Goal: Information Seeking & Learning: Learn about a topic

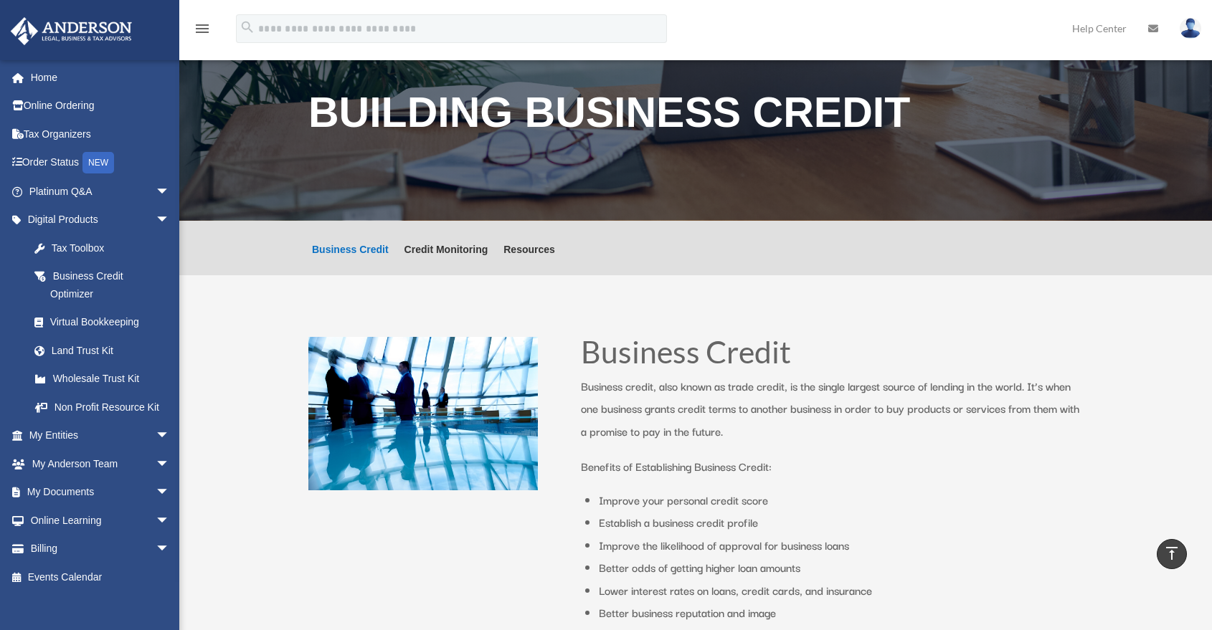
click at [447, 32] on input "search" at bounding box center [451, 28] width 431 height 29
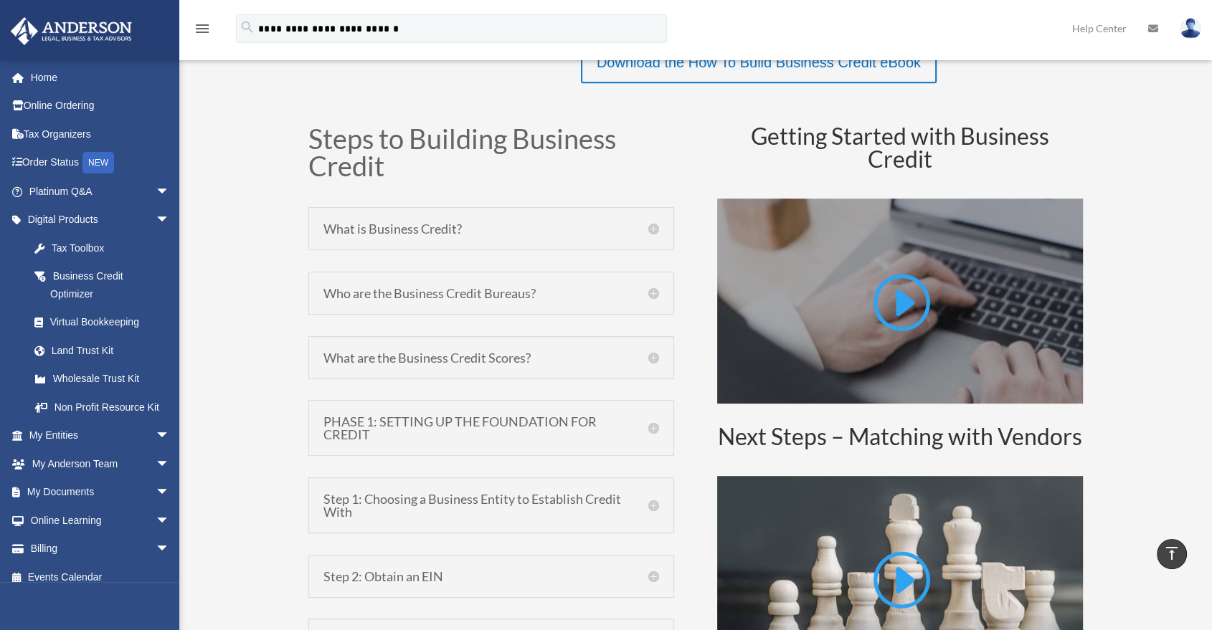
type input "**********"
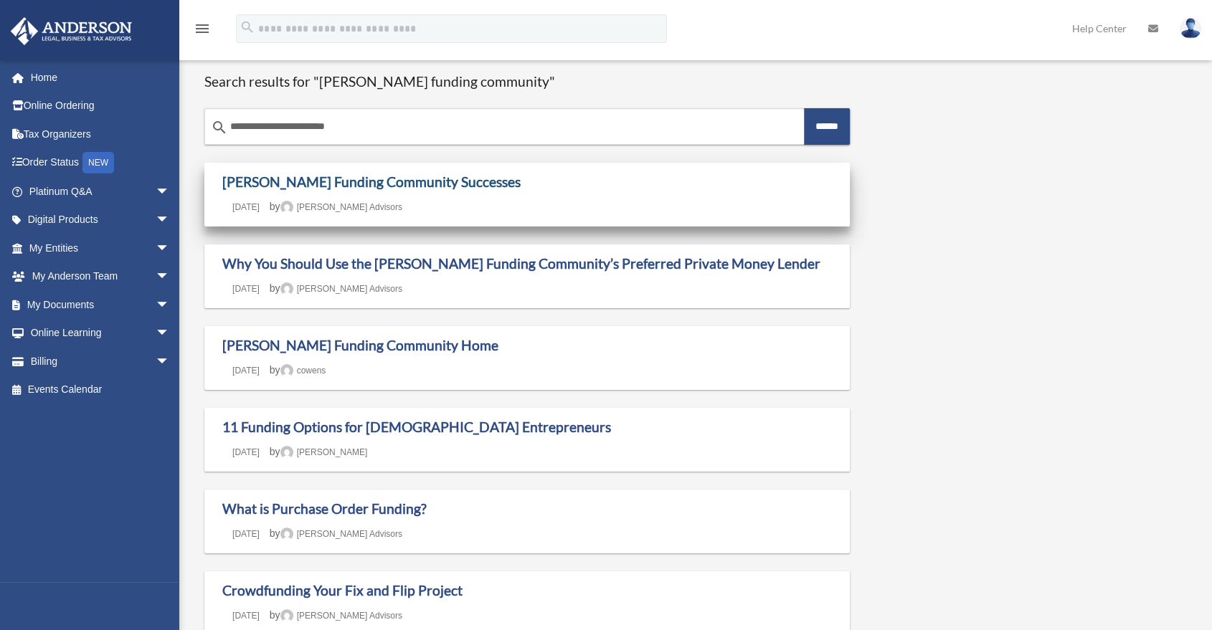
click at [345, 182] on link "Anderson Funding Community Successes" at bounding box center [371, 182] width 298 height 16
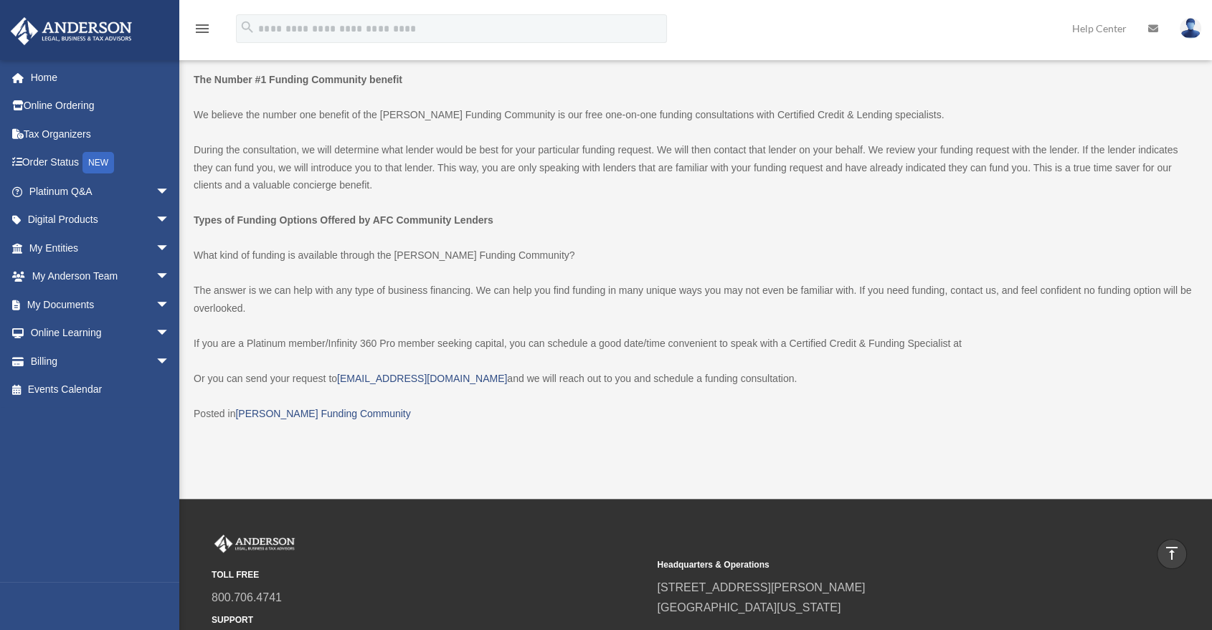
scroll to position [557, 0]
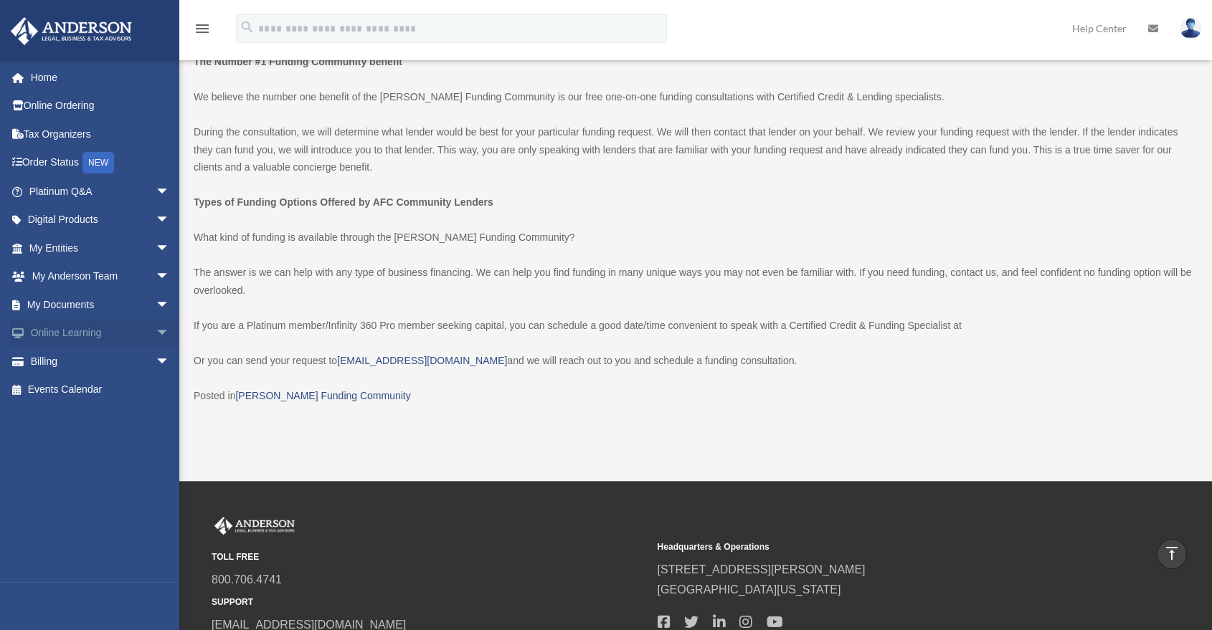
click at [156, 331] on span "arrow_drop_down" at bounding box center [170, 333] width 29 height 29
click at [133, 391] on link "Video Training" at bounding box center [105, 390] width 171 height 29
click at [117, 367] on link "Courses" at bounding box center [105, 361] width 171 height 29
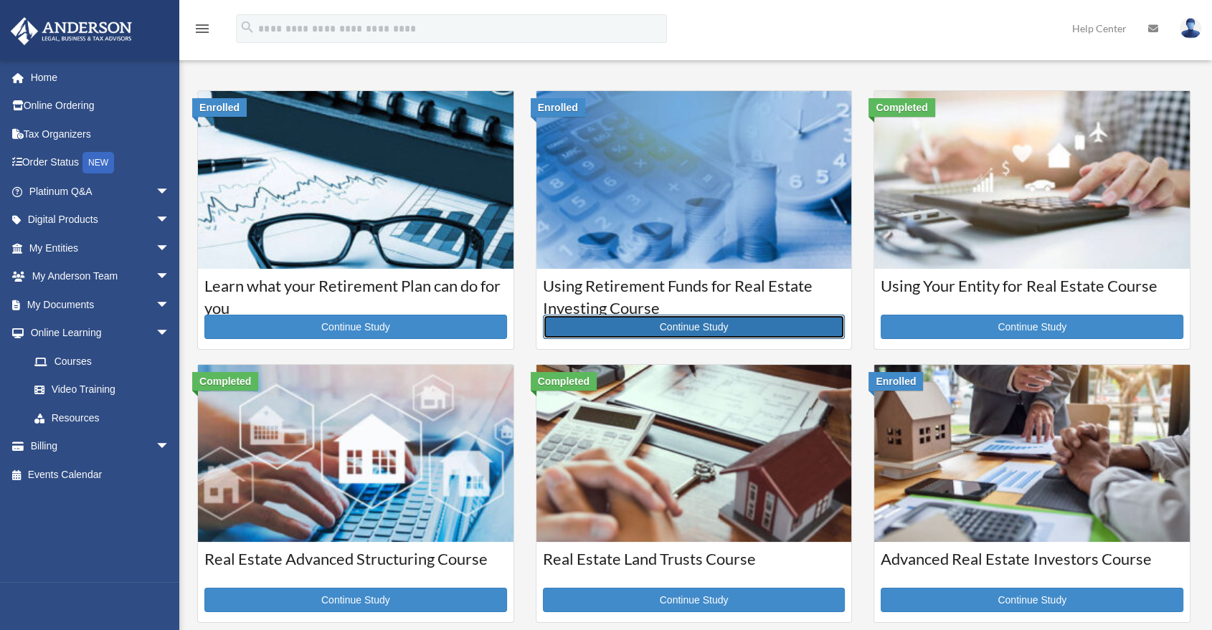
click at [706, 328] on link "Continue Study" at bounding box center [694, 327] width 303 height 24
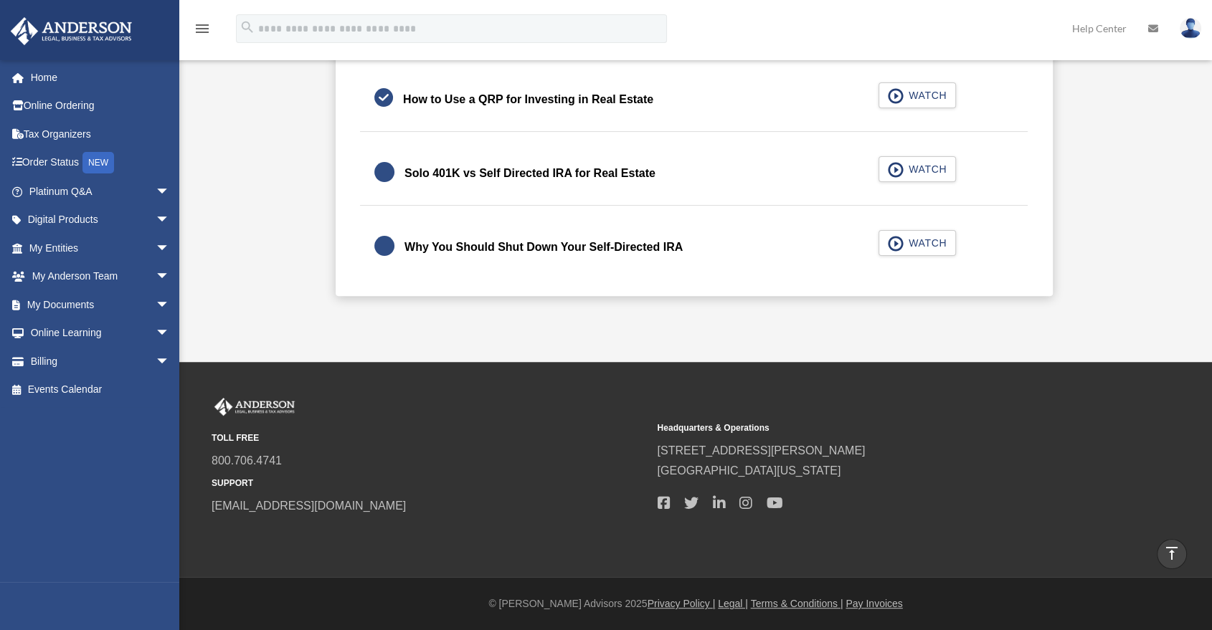
scroll to position [227, 0]
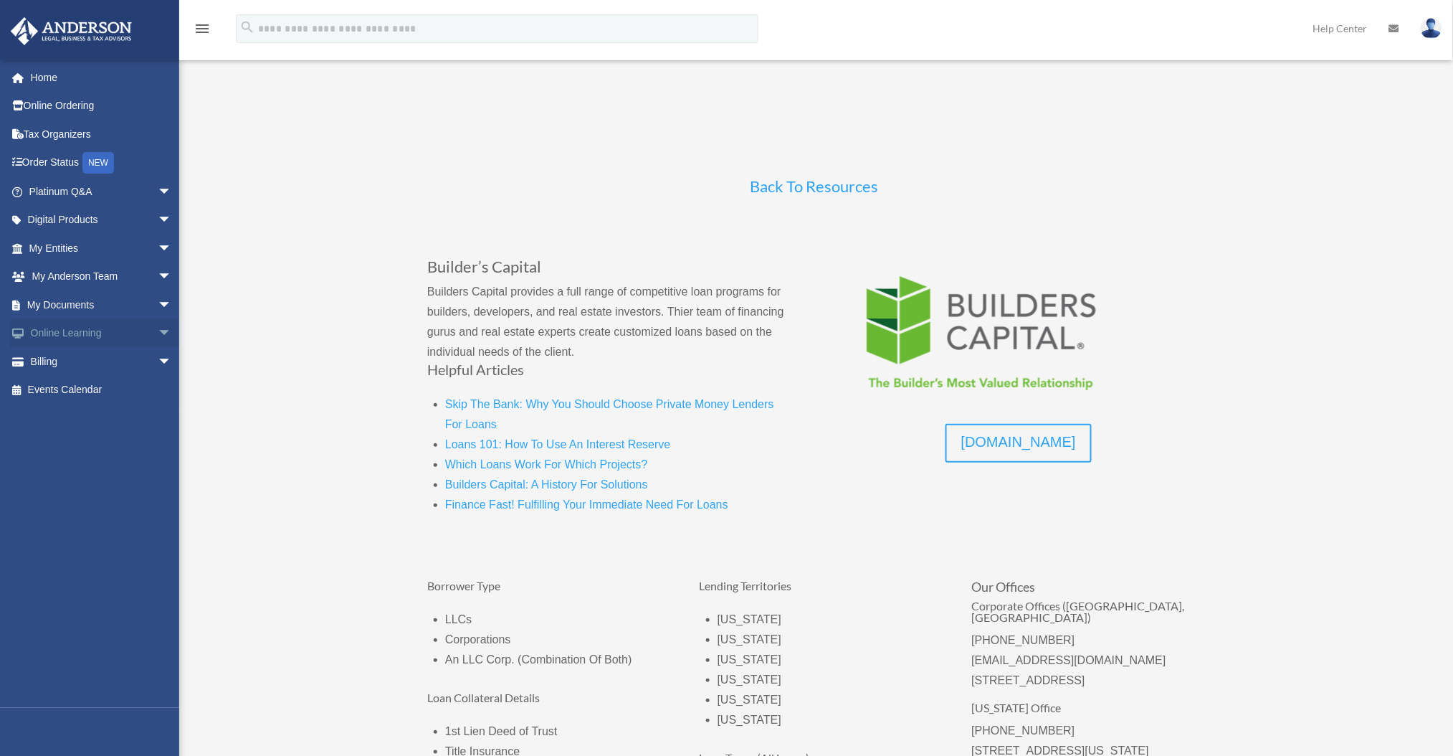
click at [158, 333] on span "arrow_drop_down" at bounding box center [172, 333] width 29 height 29
click at [123, 357] on link "Courses" at bounding box center [107, 361] width 174 height 29
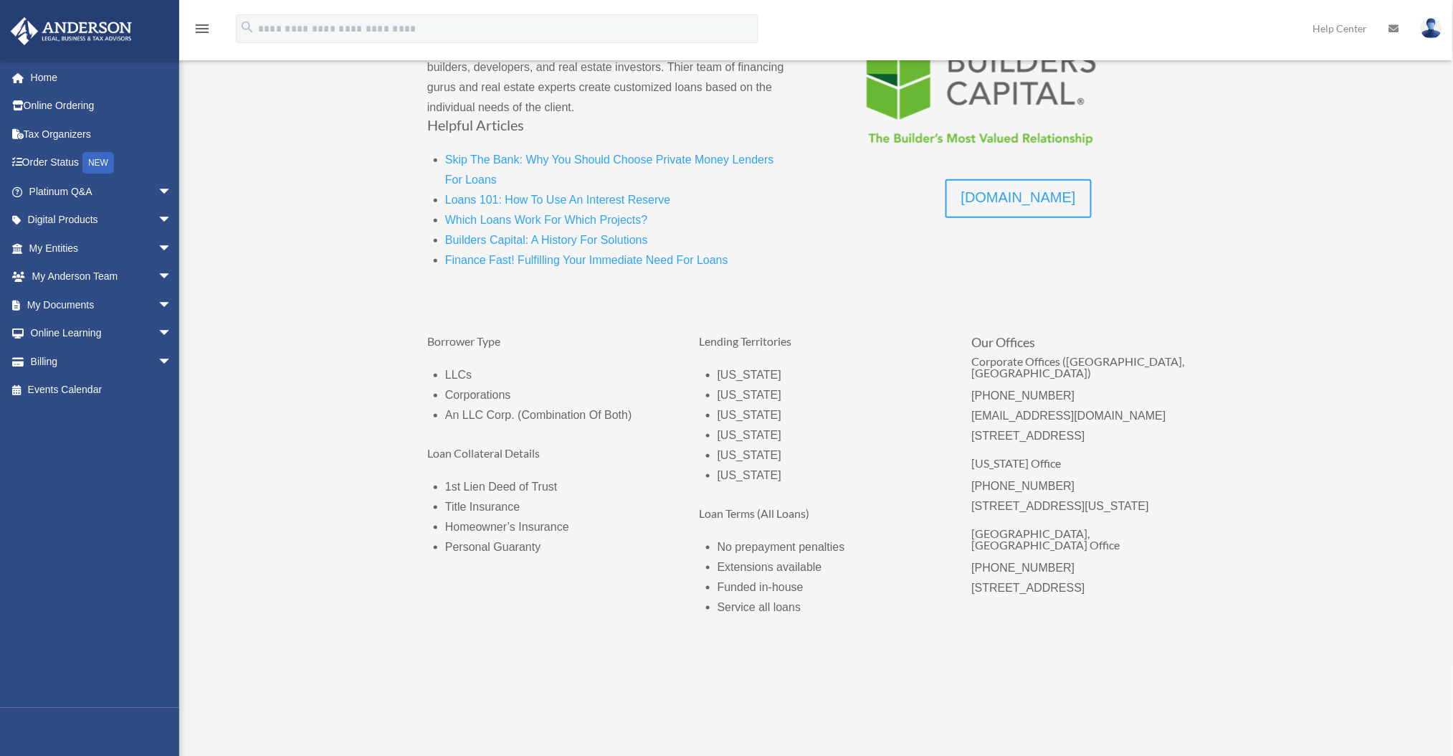
scroll to position [287, 0]
